Goal: Task Accomplishment & Management: Manage account settings

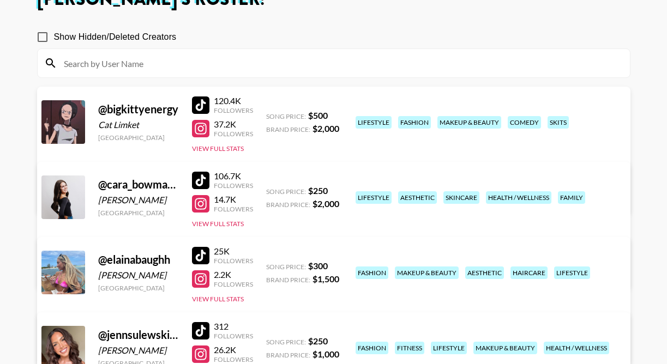
scroll to position [79, 0]
click at [278, 229] on div "Managed By alyx.wilson@grail-talent.com View/Edit Details" at bounding box center [163, 257] width 230 height 56
click at [269, 266] on link "View/Edit Details" at bounding box center [163, 271] width 213 height 11
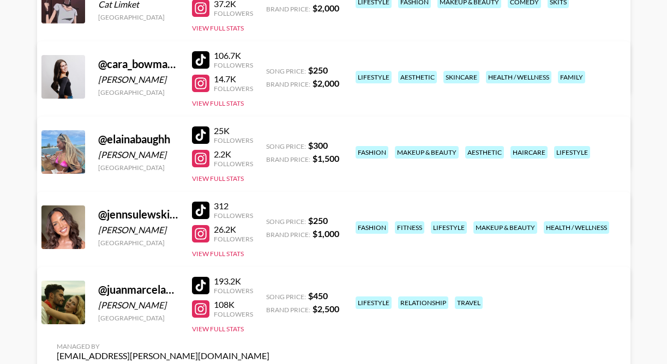
scroll to position [203, 0]
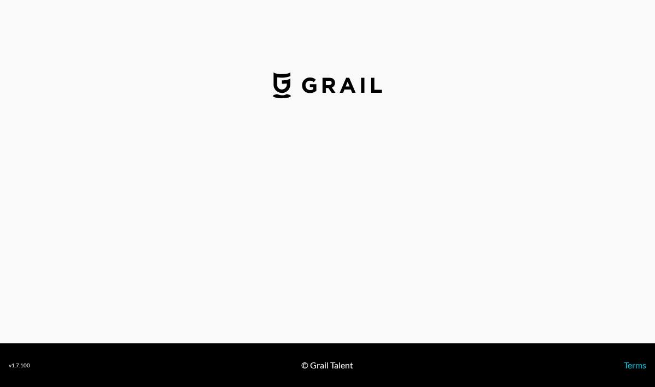
select select "USD"
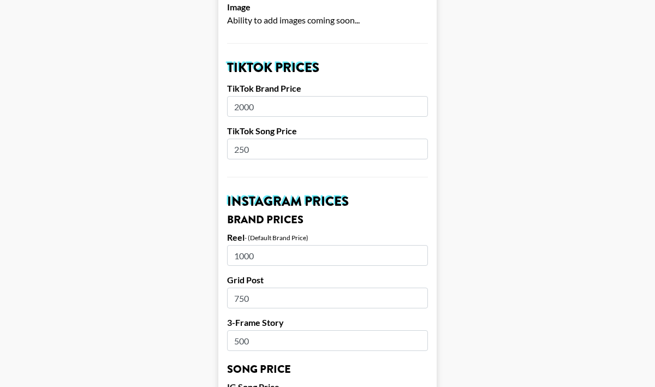
scroll to position [363, 0]
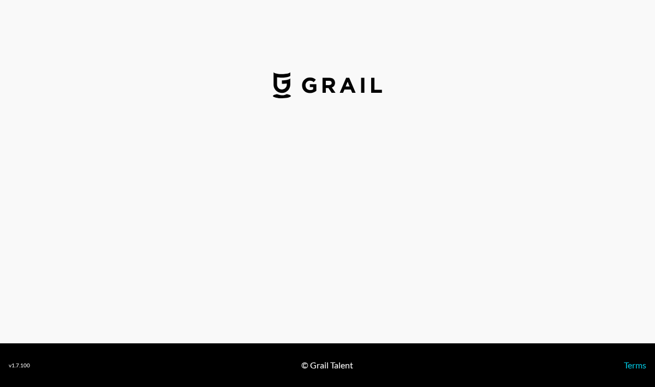
select select "USD"
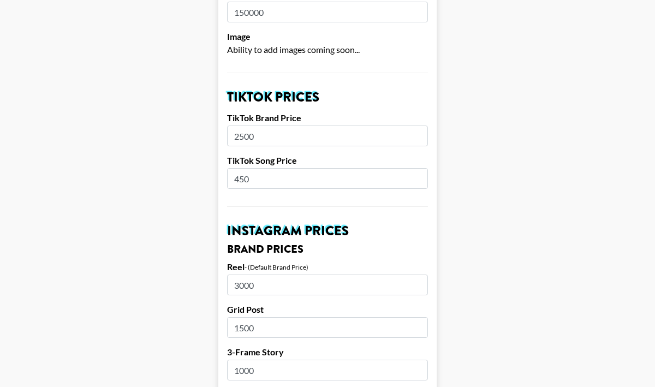
scroll to position [332, 0]
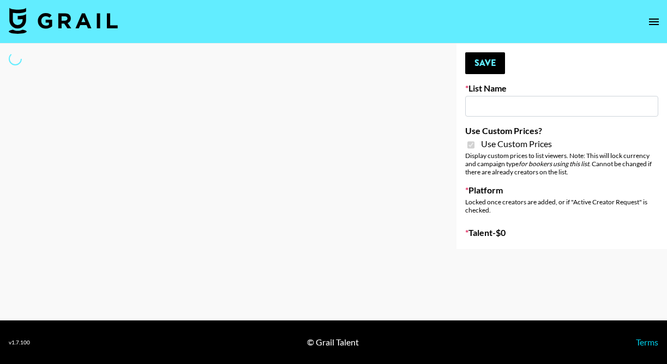
type input "Yap Freely x more MICRO CREATORS"
checkbox input "true"
select select "Brand"
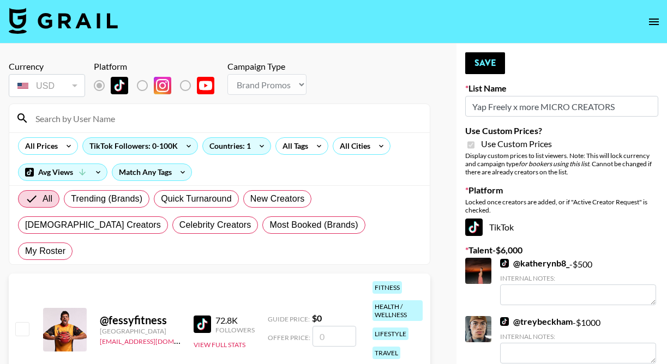
click at [110, 119] on input at bounding box center [226, 118] width 394 height 17
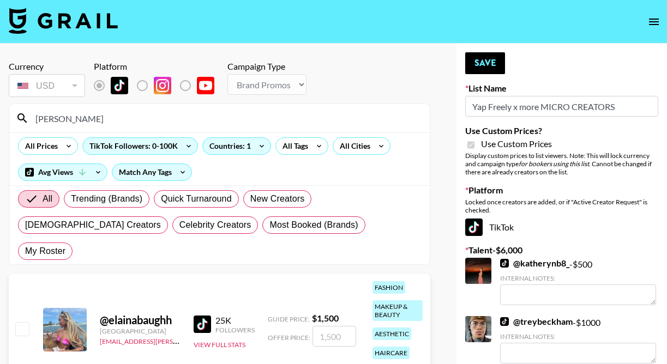
type input "[PERSON_NAME]"
click at [26, 322] on input "checkbox" at bounding box center [21, 328] width 13 height 13
checkbox input "true"
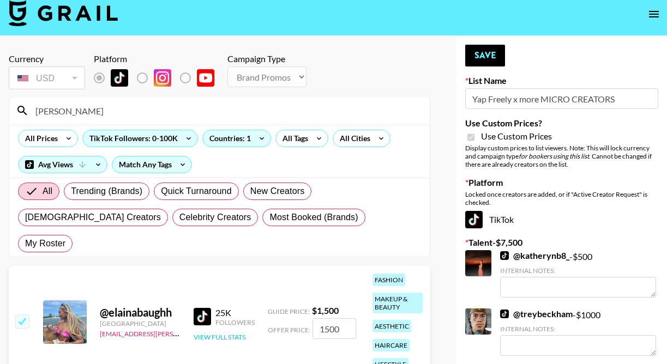
scroll to position [8, 0]
click at [328, 318] on input "1500" at bounding box center [335, 328] width 44 height 21
click at [336, 318] on input "1000" at bounding box center [335, 328] width 44 height 21
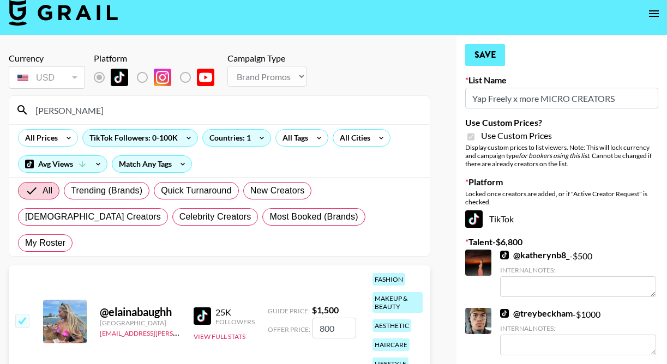
type input "800"
click at [477, 52] on button "Save" at bounding box center [485, 55] width 40 height 22
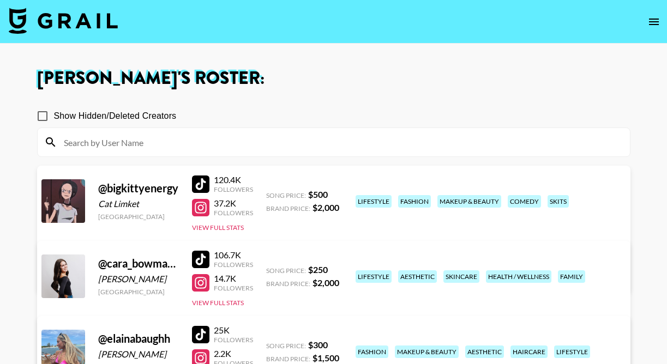
scroll to position [203, 0]
